Goal: Information Seeking & Learning: Learn about a topic

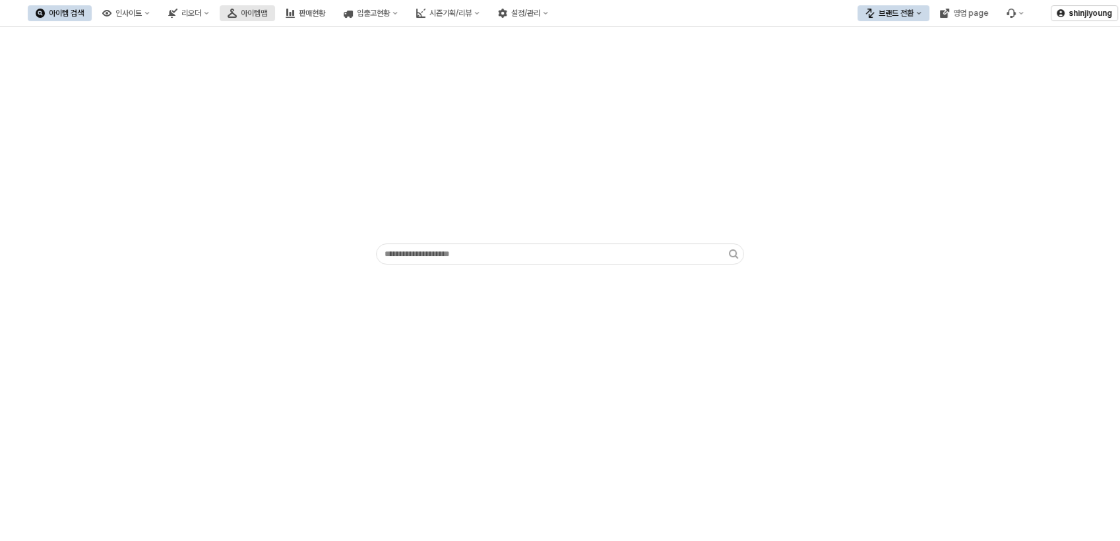
click at [267, 12] on div "아이템맵" at bounding box center [254, 13] width 26 height 9
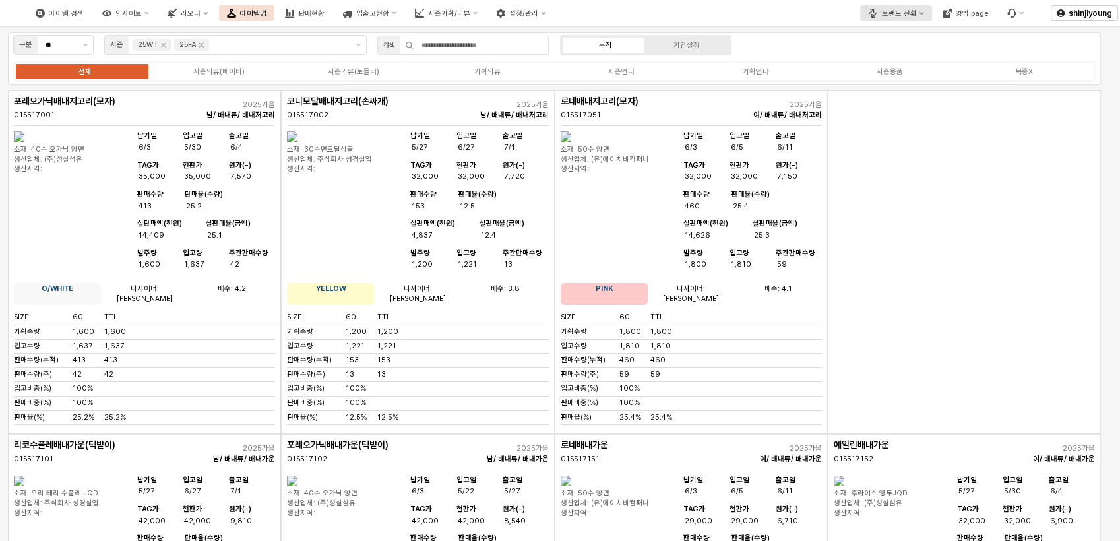
click at [919, 16] on button "브랜드 전환" at bounding box center [895, 13] width 71 height 16
click at [889, 80] on div "디즈니" at bounding box center [913, 81] width 81 height 10
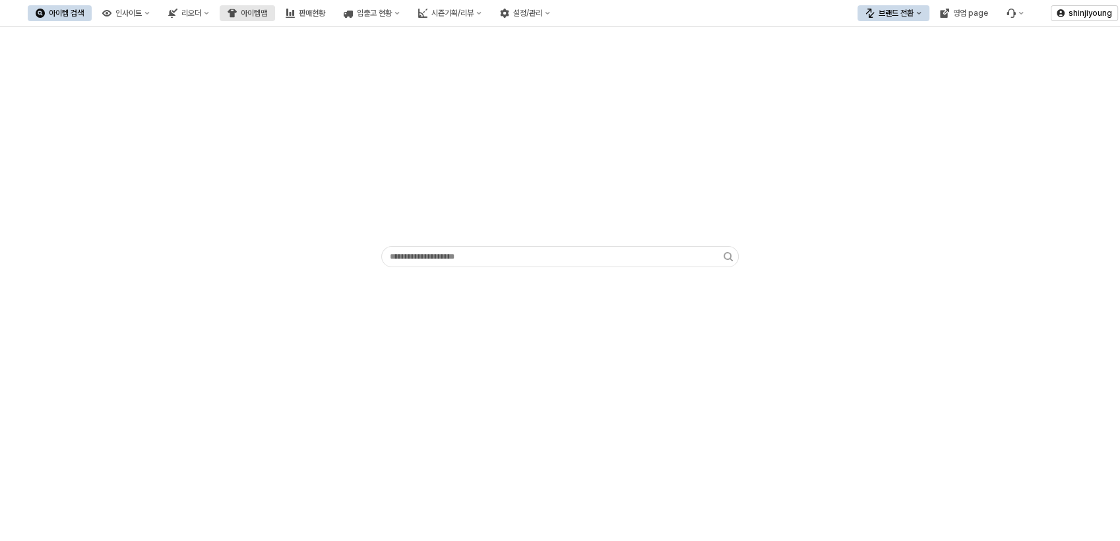
click at [267, 15] on div "아이템맵" at bounding box center [254, 13] width 26 height 9
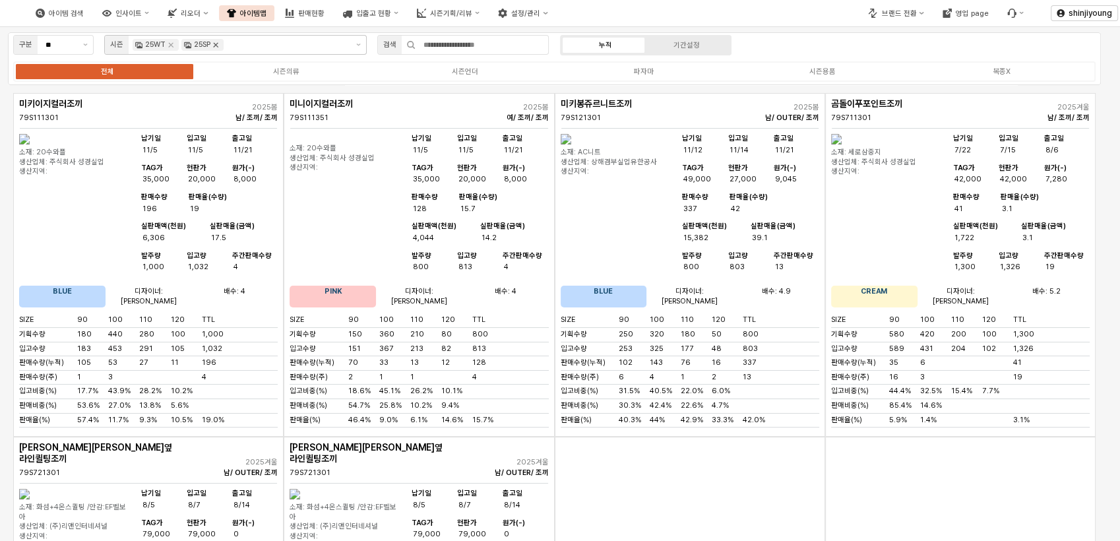
click at [219, 46] on icon "Remove 25SP" at bounding box center [215, 45] width 11 height 11
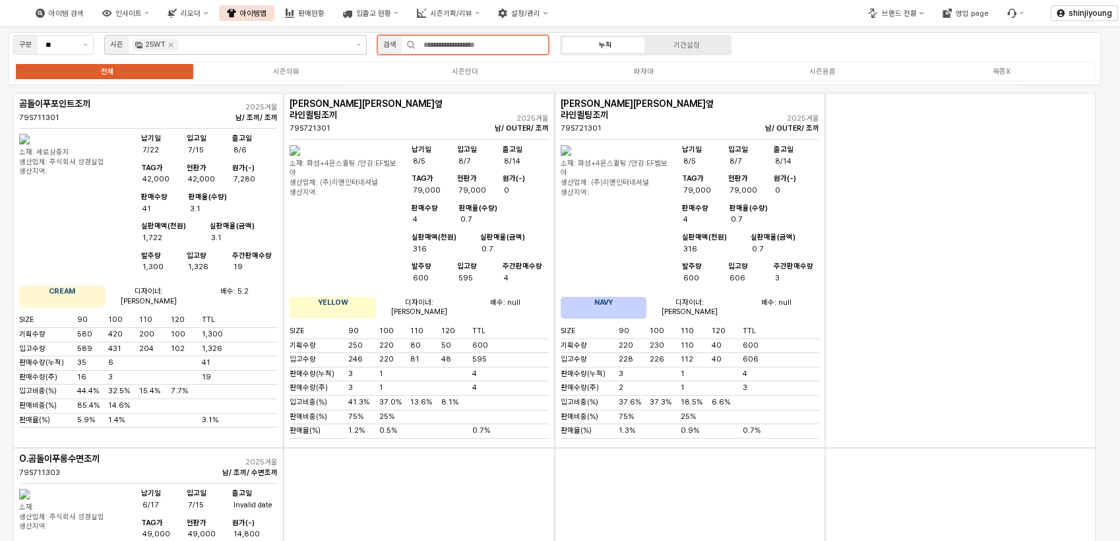
click at [470, 45] on input "App Frame" at bounding box center [482, 45] width 133 height 18
type input "*"
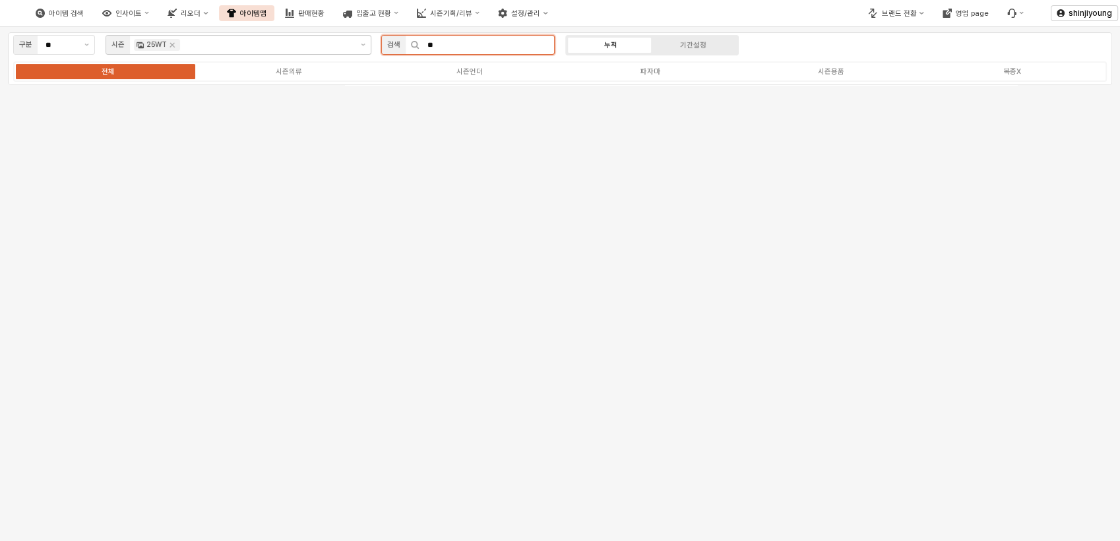
type input "*"
type input "***"
click at [291, 75] on div "시즌의류" at bounding box center [289, 71] width 26 height 9
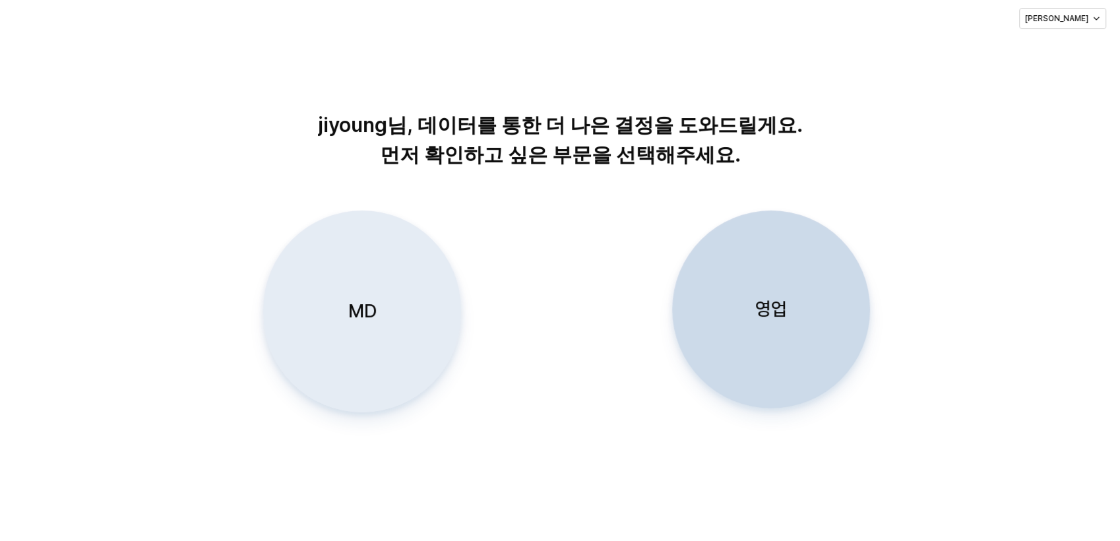
click at [365, 320] on p "MD" at bounding box center [362, 311] width 28 height 24
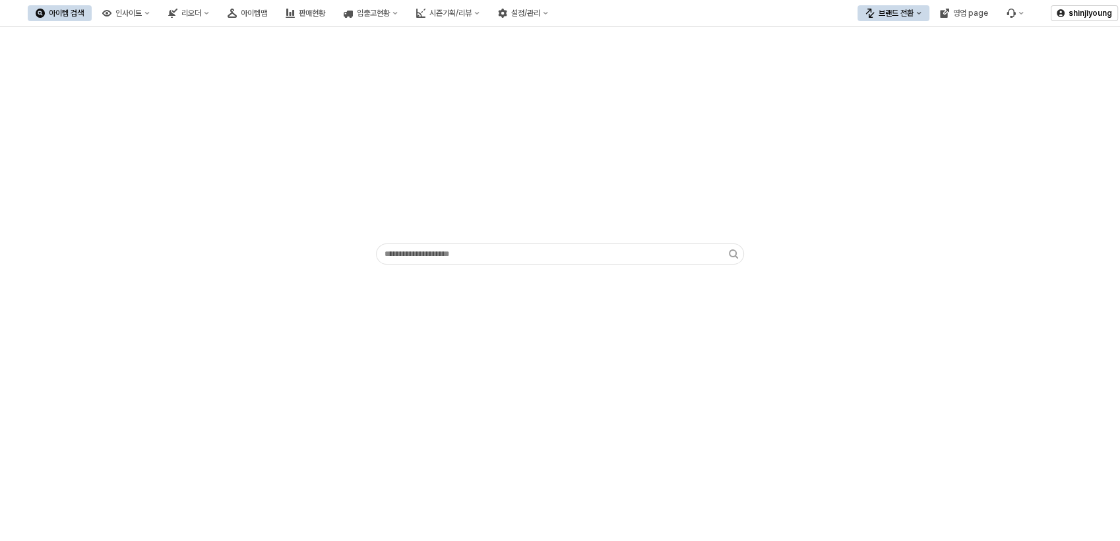
click at [171, 133] on div "App Frame" at bounding box center [560, 148] width 1104 height 232
click at [267, 13] on div "아이템맵" at bounding box center [254, 13] width 26 height 9
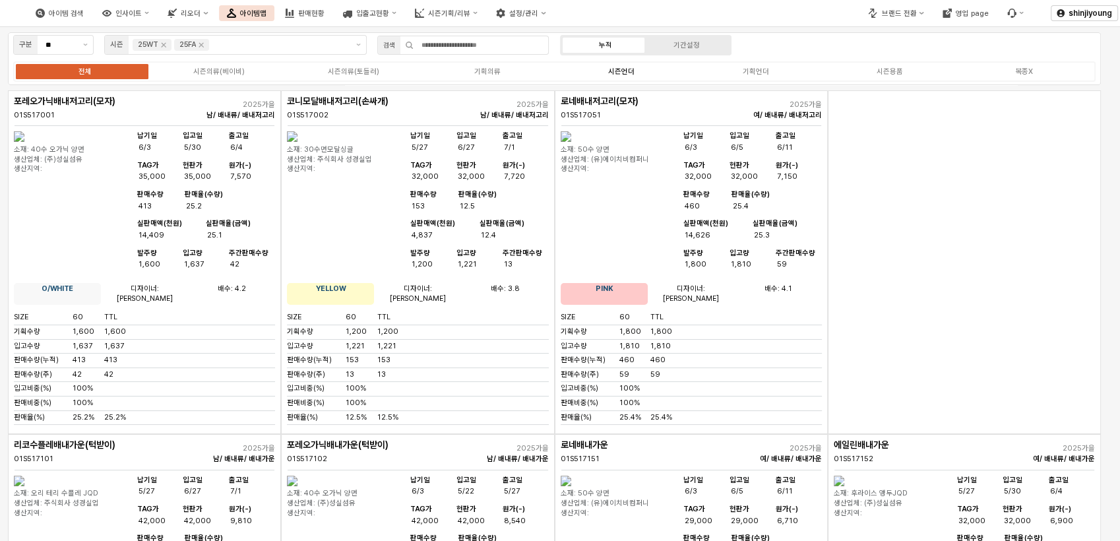
click at [613, 74] on div "시즌언더" at bounding box center [621, 71] width 26 height 9
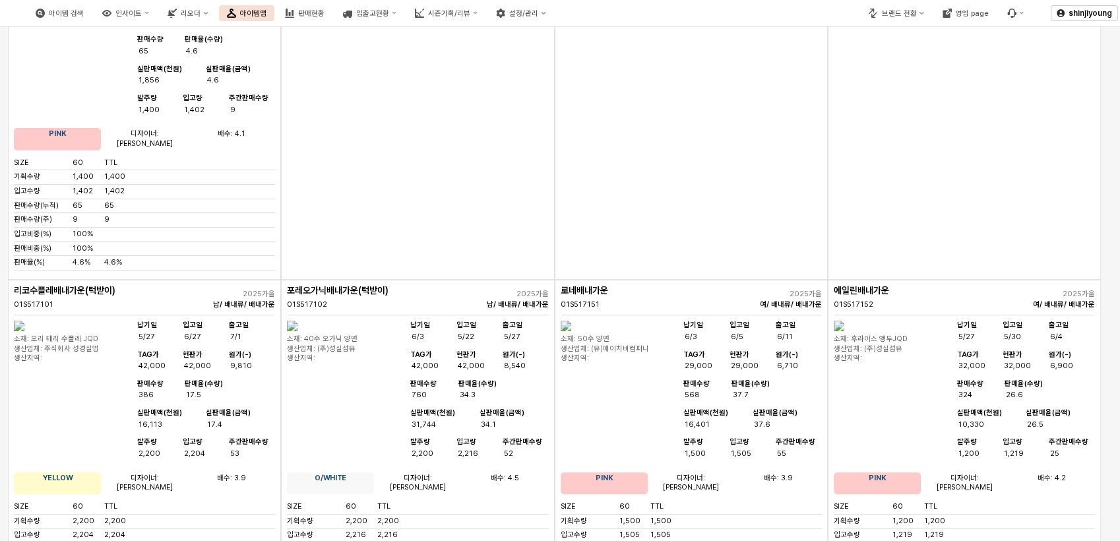
scroll to position [660, 0]
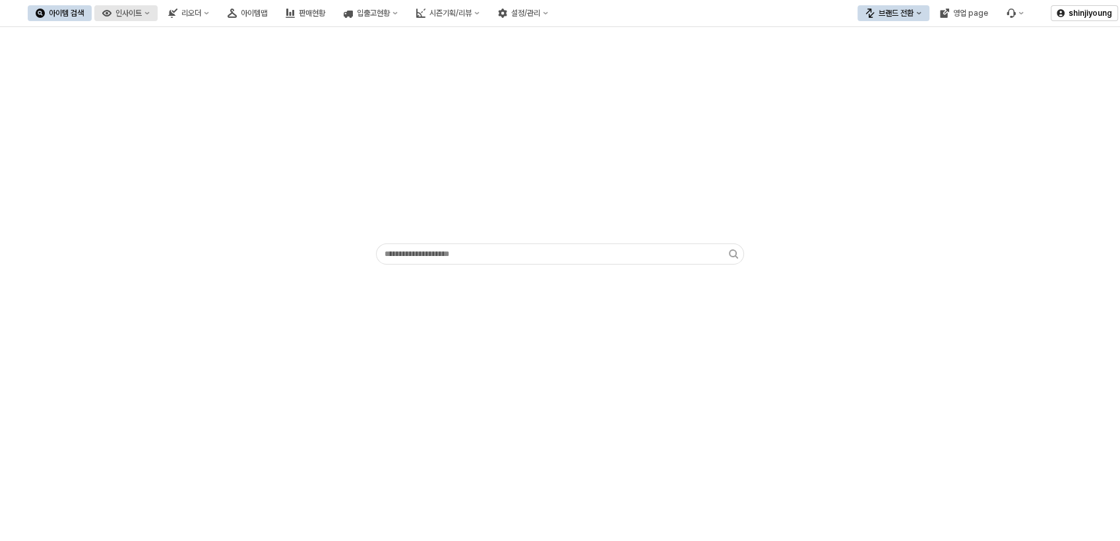
click at [142, 15] on div "인사이트" at bounding box center [128, 13] width 26 height 9
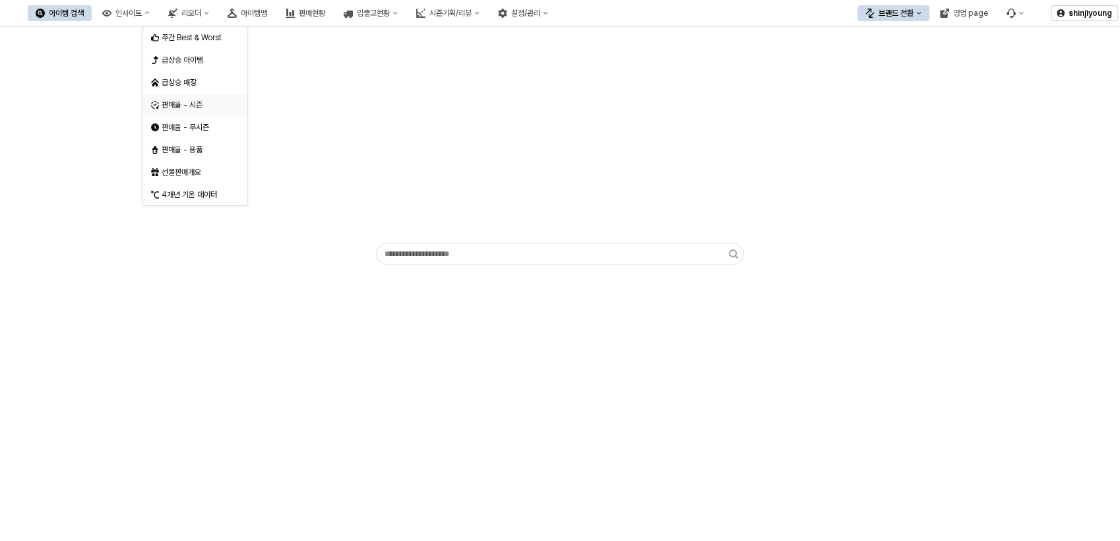
click at [201, 110] on div "판매율 - 시즌" at bounding box center [191, 104] width 80 height 13
